Goal: Navigation & Orientation: Find specific page/section

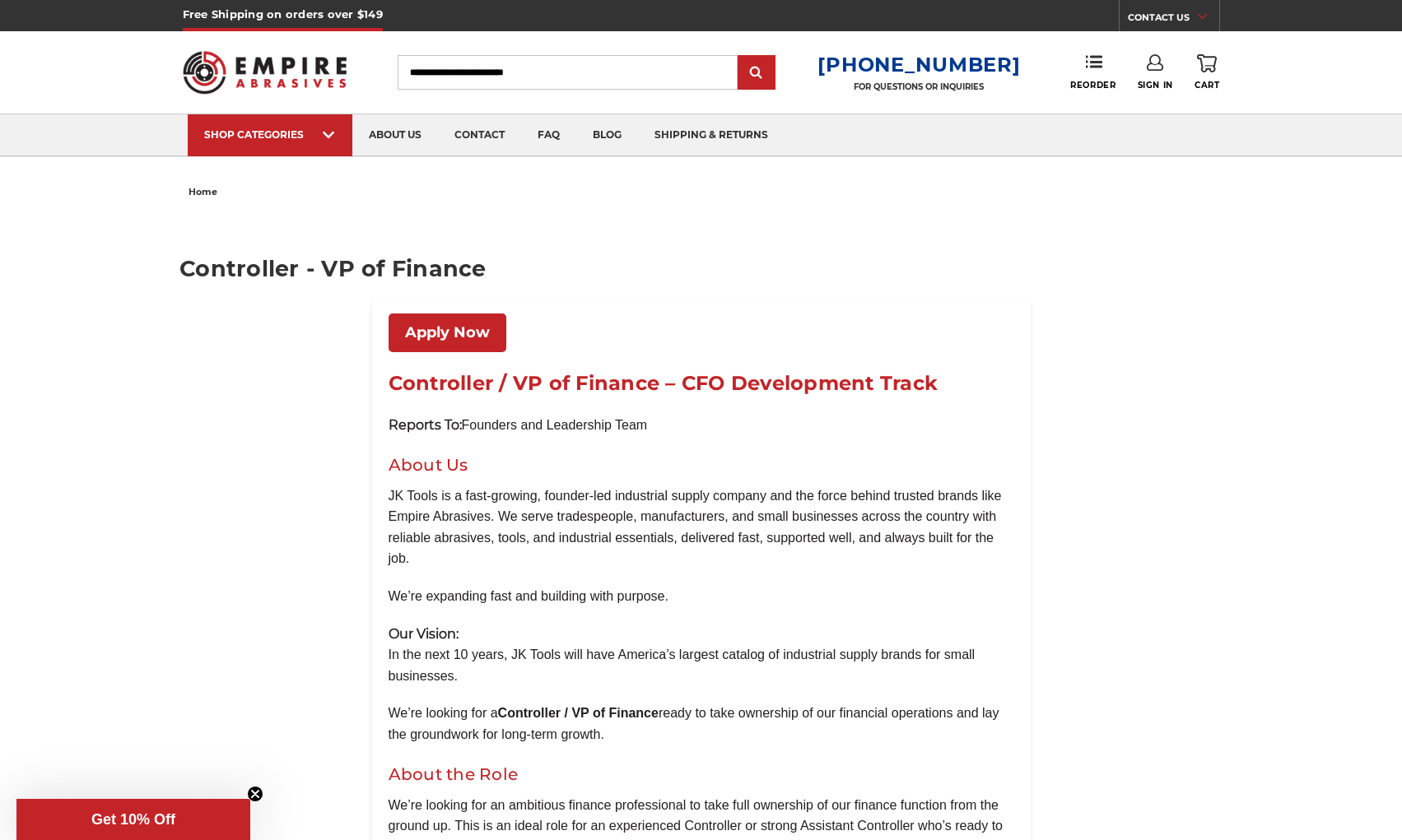
click at [480, 321] on link "Apply Now" at bounding box center [447, 333] width 118 height 39
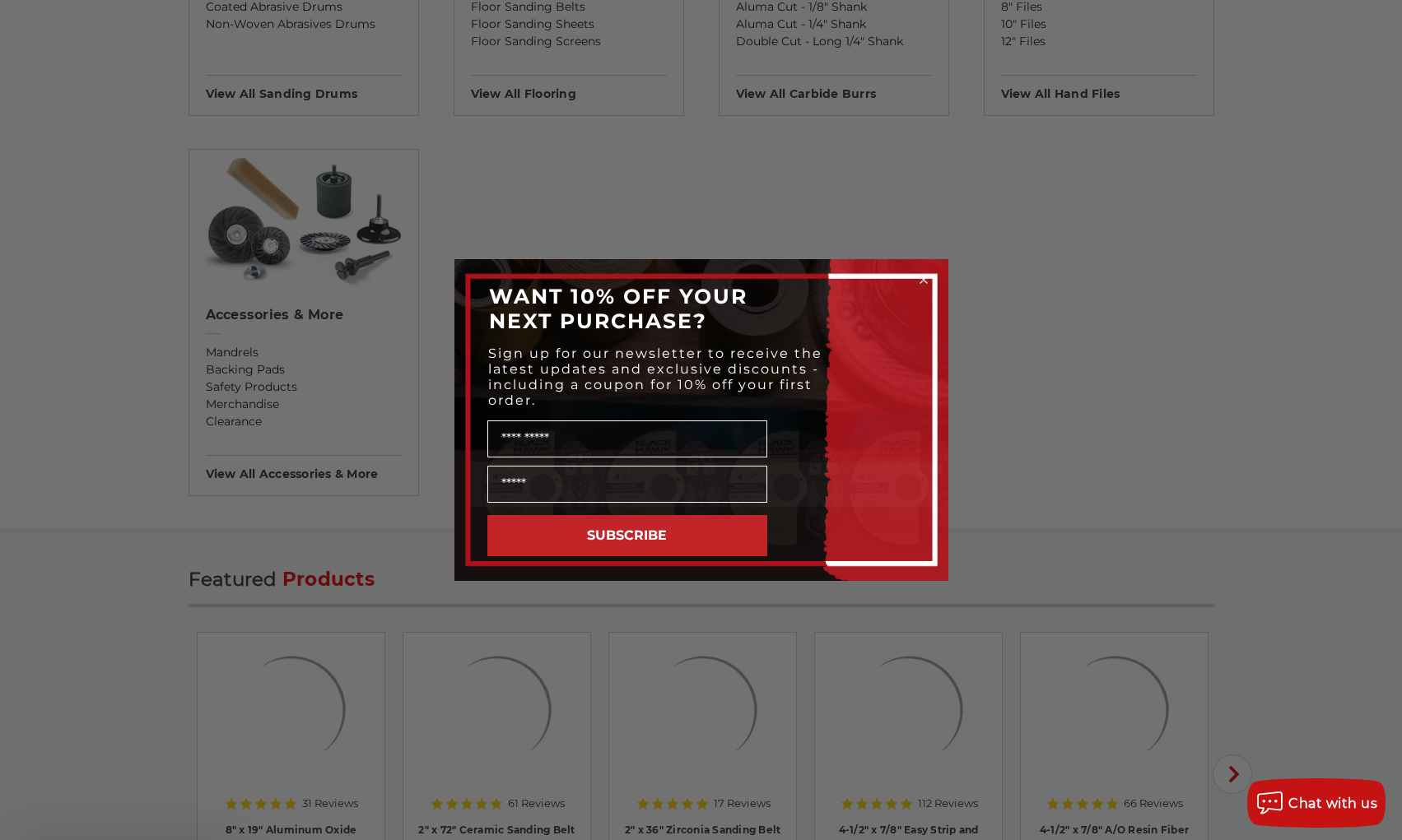
scroll to position [1653, 0]
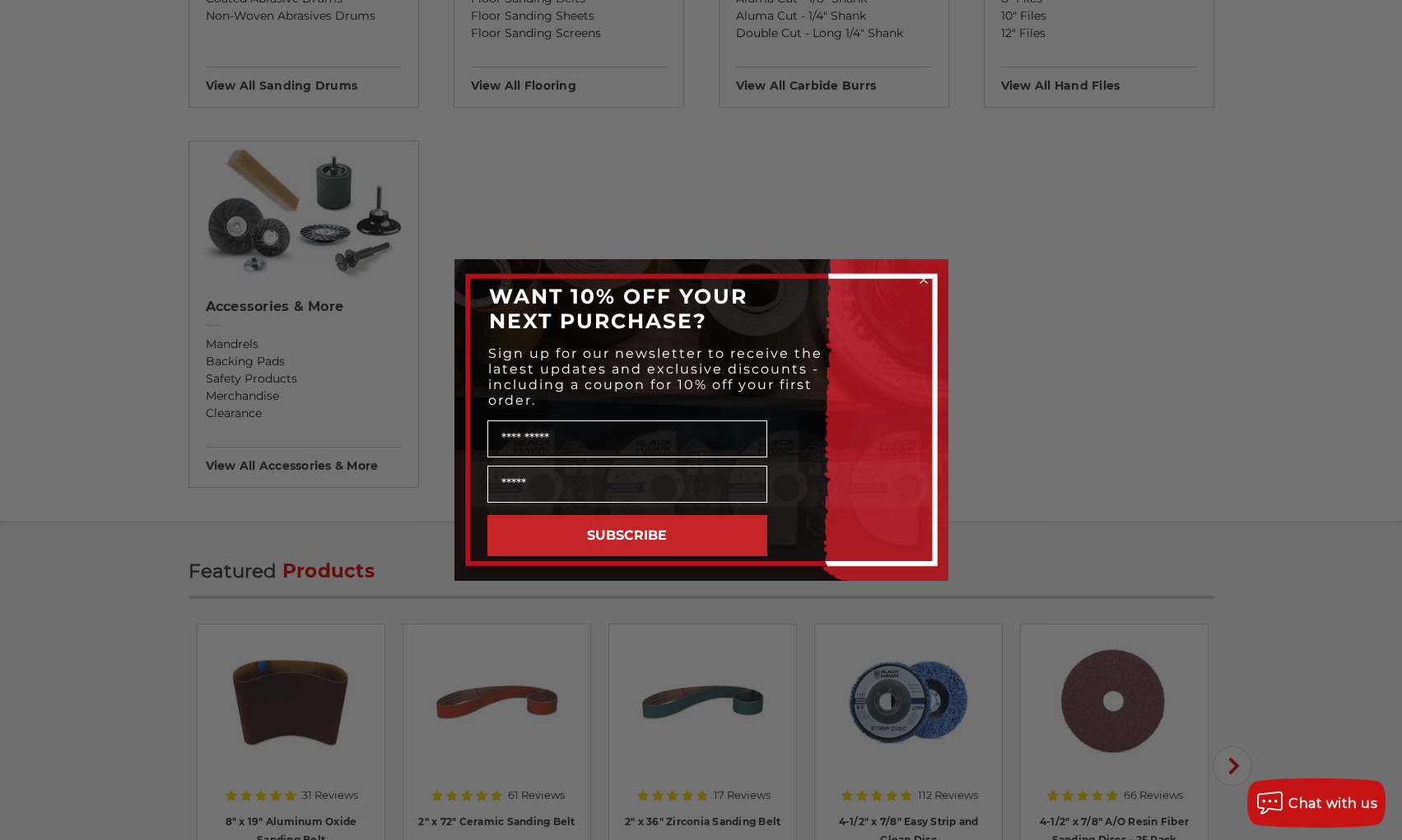
click at [1135, 370] on div "Close dialog WANT 10% OFF YOUR NEXT PURCHASE? Sign up for our newsletter to rec…" at bounding box center [701, 420] width 1402 height 840
click at [1077, 397] on div "Close dialog WANT 10% OFF YOUR NEXT PURCHASE? Sign up for our newsletter to rec…" at bounding box center [701, 420] width 1402 height 840
click at [1103, 407] on div "Close dialog WANT 10% OFF YOUR NEXT PURCHASE? Sign up for our newsletter to rec…" at bounding box center [701, 420] width 1402 height 840
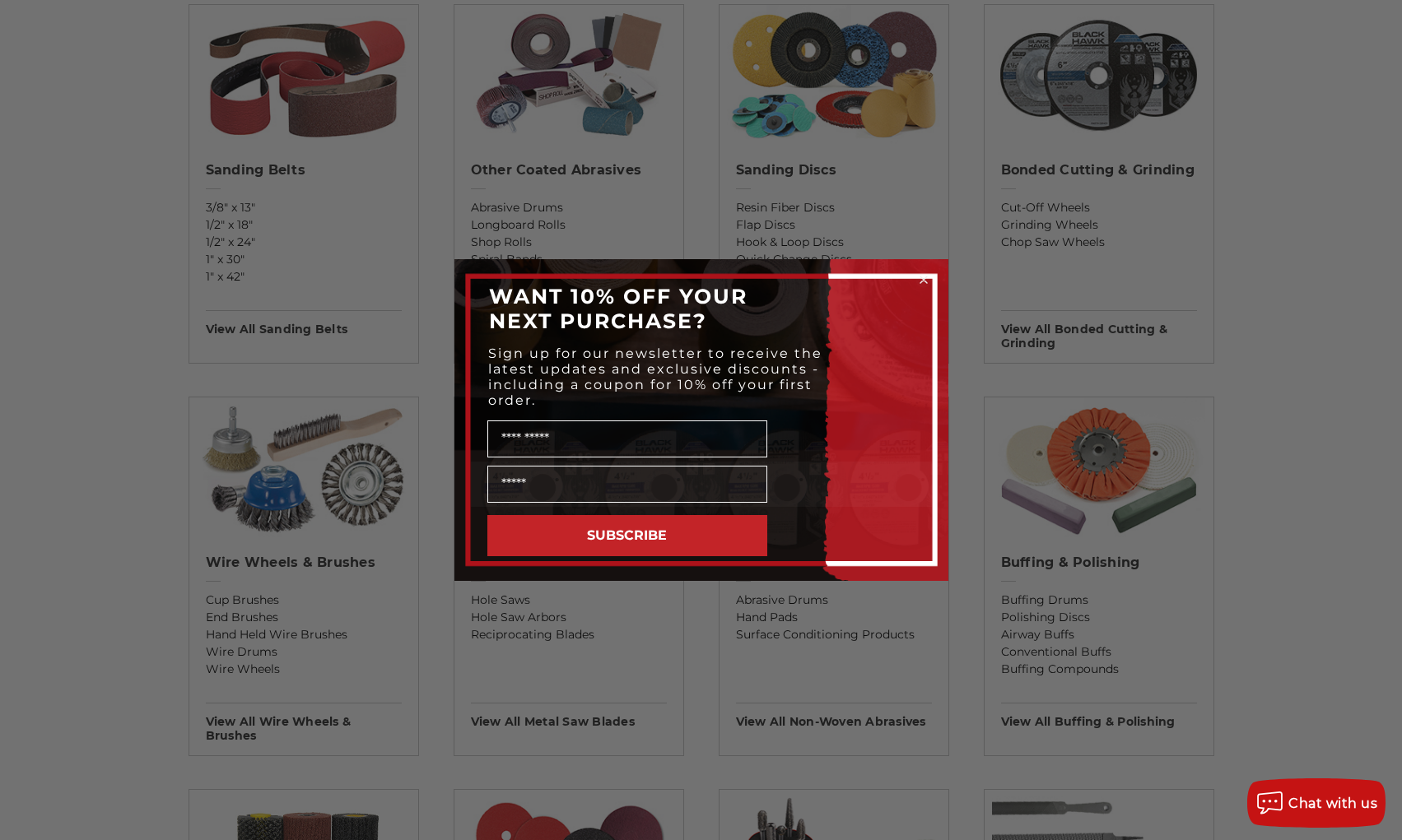
scroll to position [0, 0]
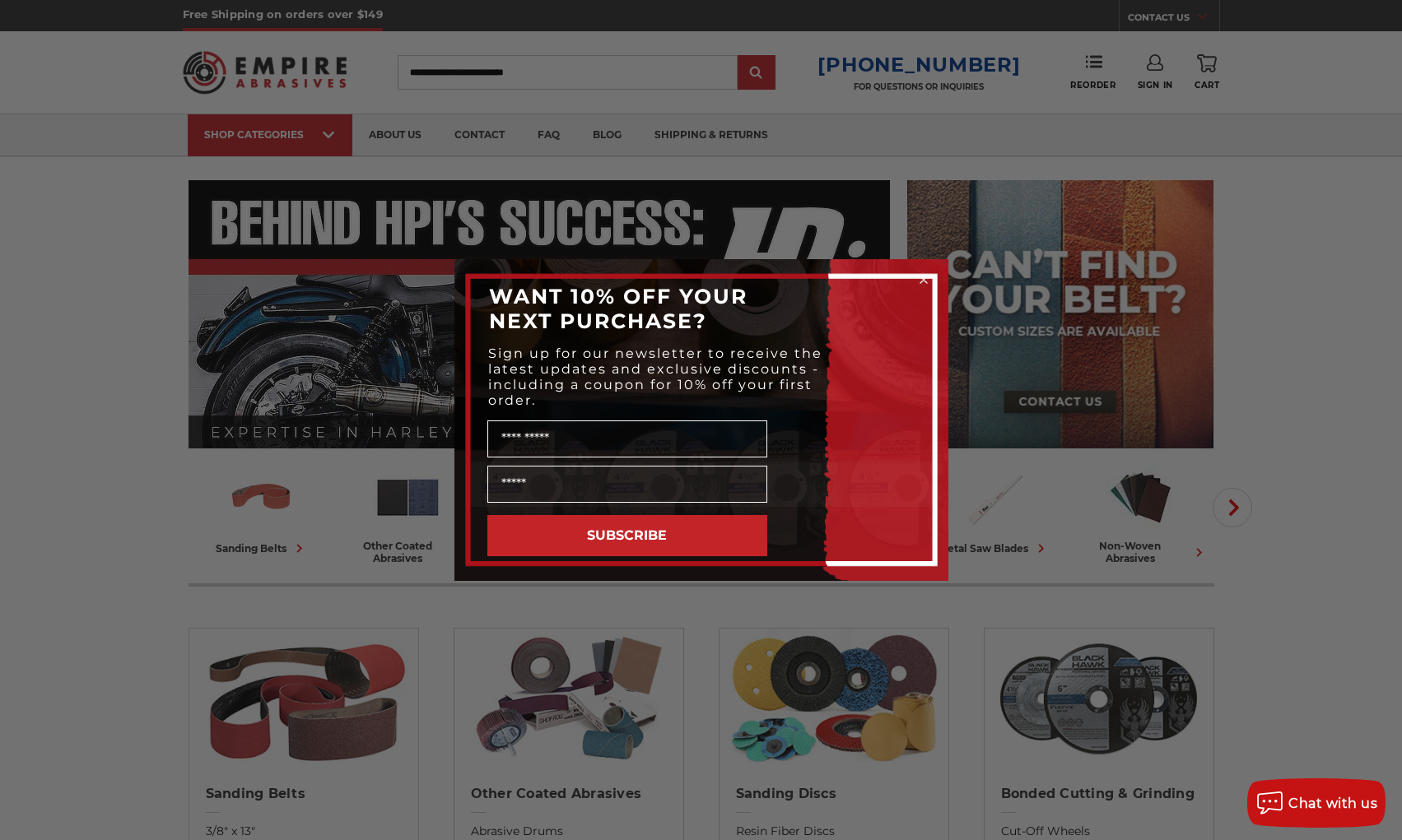
click at [6, 205] on div "Close dialog WANT 10% OFF YOUR NEXT PURCHASE? Sign up for our newsletter to rec…" at bounding box center [701, 420] width 1402 height 840
click at [7, 205] on div "Close dialog WANT 10% OFF YOUR NEXT PURCHASE? Sign up for our newsletter to rec…" at bounding box center [701, 420] width 1402 height 840
click at [20, 204] on div "Close dialog WANT 10% OFF YOUR NEXT PURCHASE? Sign up for our newsletter to rec…" at bounding box center [701, 420] width 1402 height 840
drag, startPoint x: 23, startPoint y: 204, endPoint x: 165, endPoint y: 258, distance: 151.9
click at [26, 206] on div "Close dialog WANT 10% OFF YOUR NEXT PURCHASE? Sign up for our newsletter to rec…" at bounding box center [701, 420] width 1402 height 840
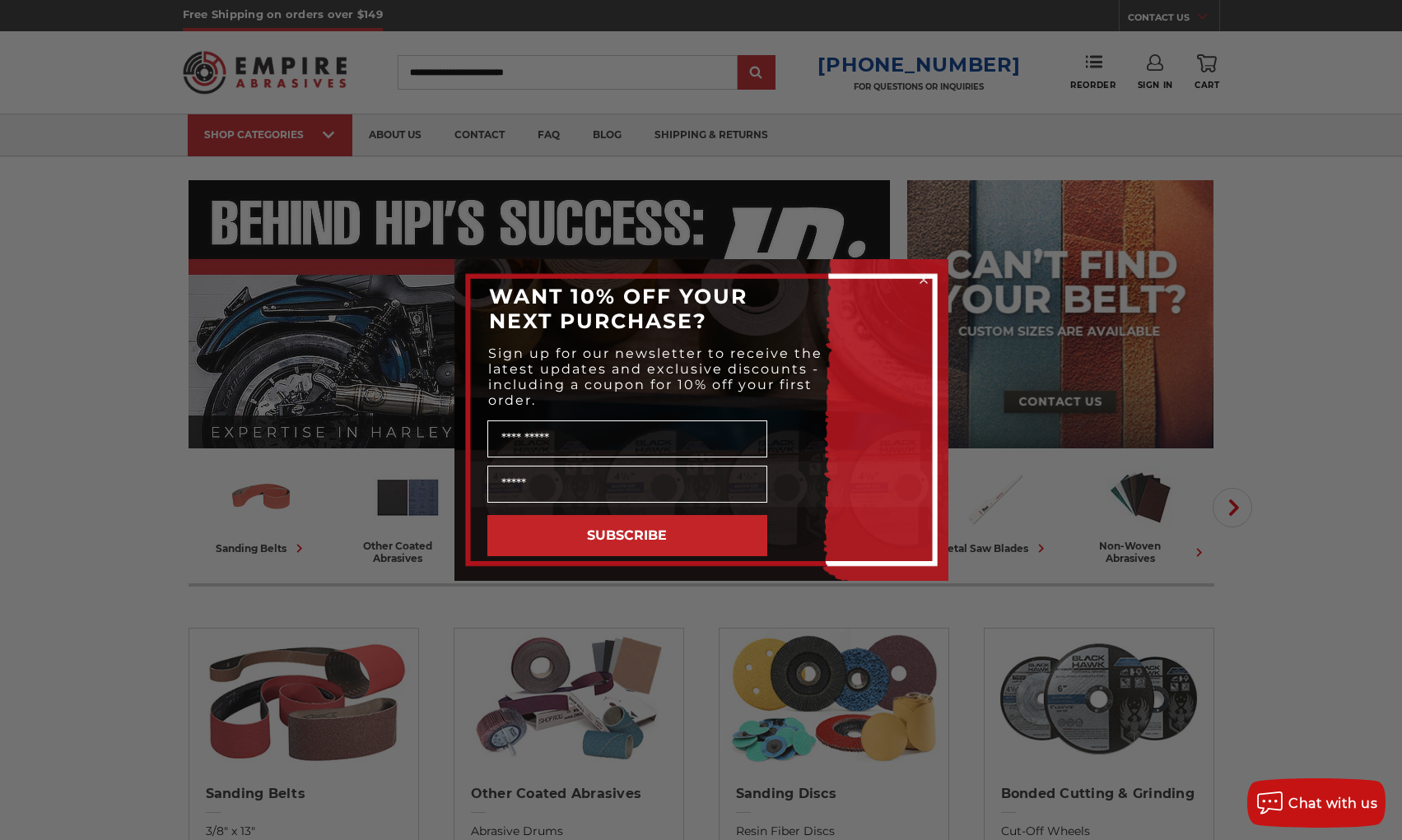
click at [824, 418] on div "Name" at bounding box center [701, 437] width 461 height 49
click at [927, 282] on circle "Close dialog" at bounding box center [923, 280] width 16 height 16
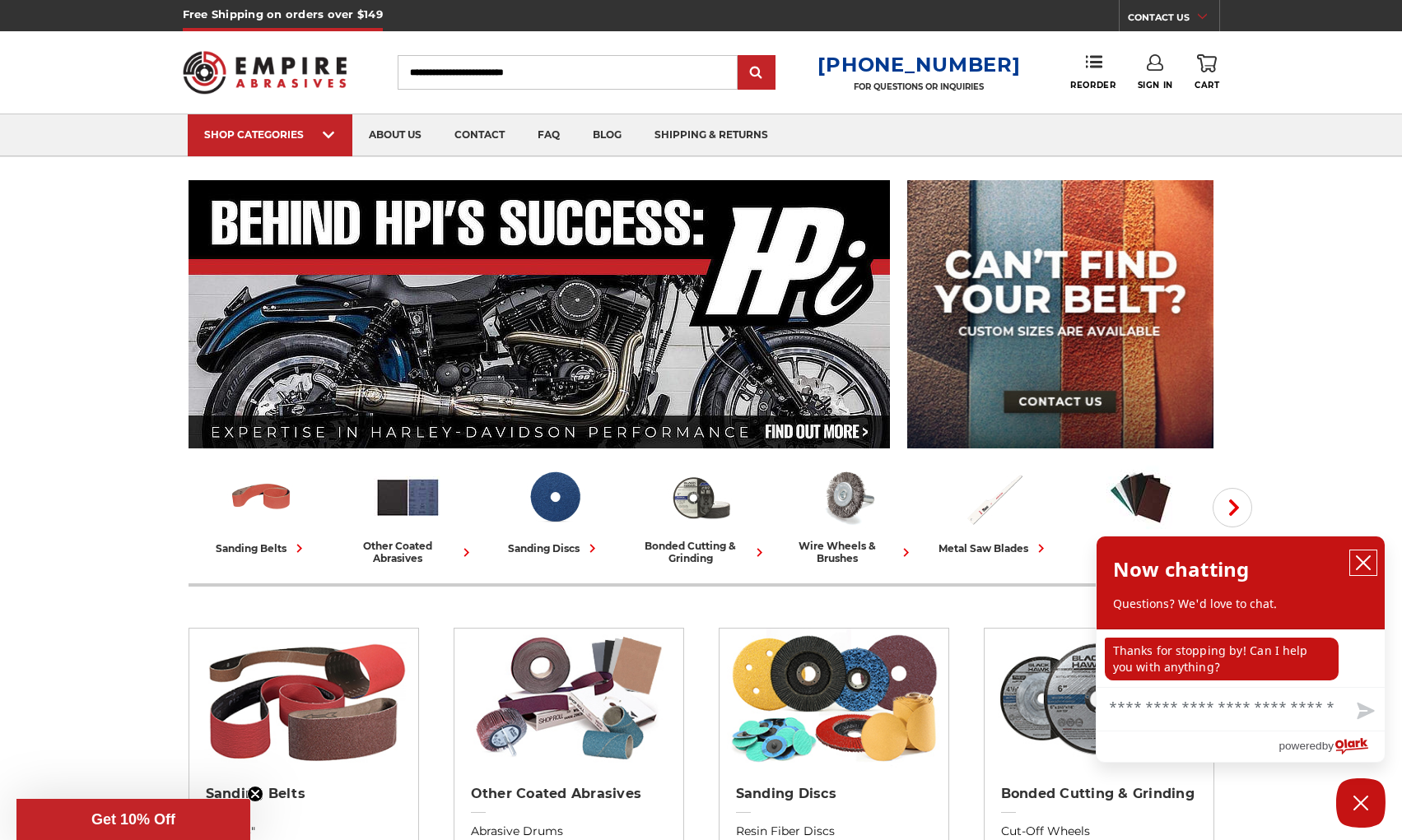
click at [1364, 561] on icon "close chatbox" at bounding box center [1363, 563] width 13 height 13
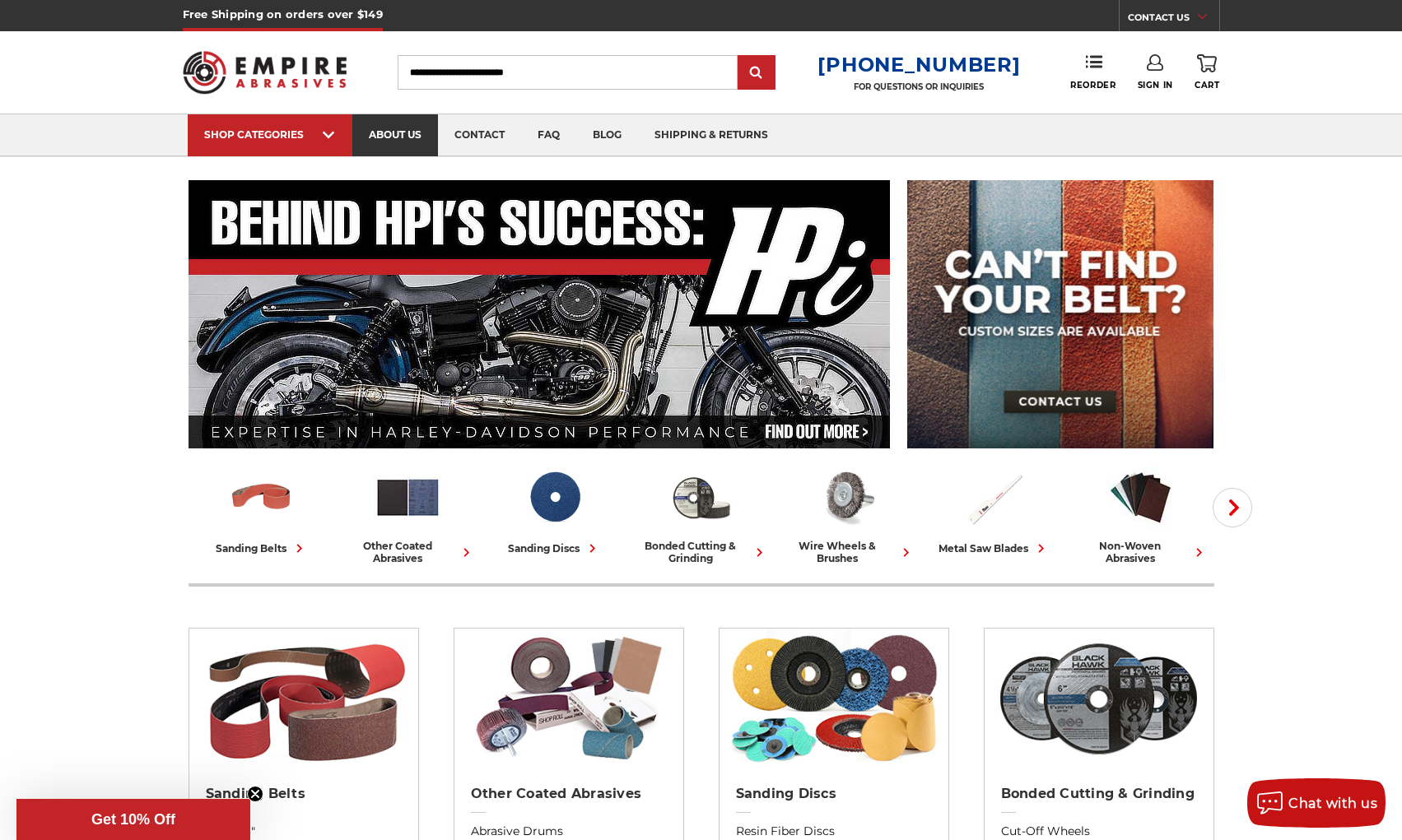
click at [397, 134] on link "about us" at bounding box center [395, 134] width 85 height 42
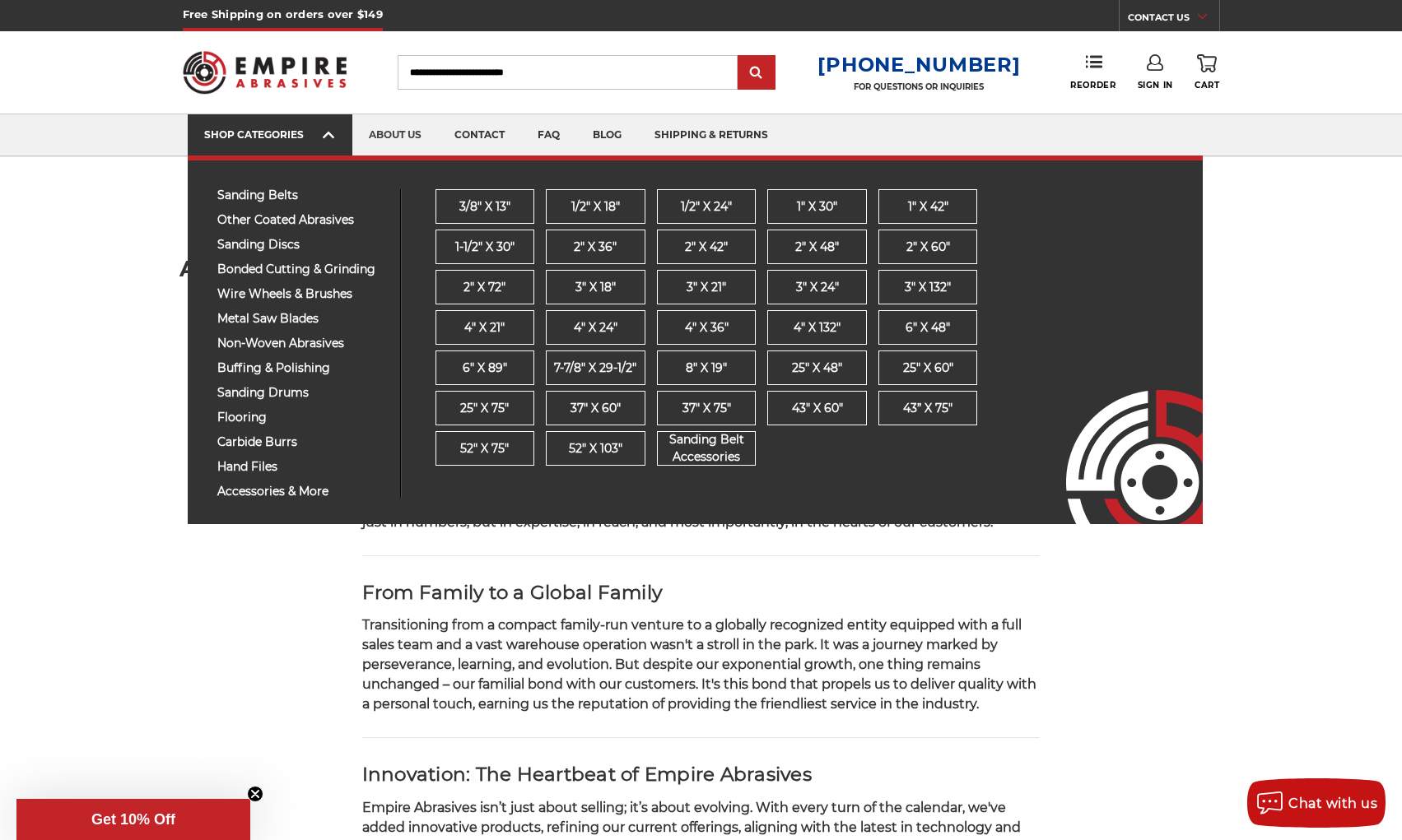
click at [316, 143] on link "SHOP CATEGORIES" at bounding box center [270, 134] width 165 height 42
